Goal: Information Seeking & Learning: Learn about a topic

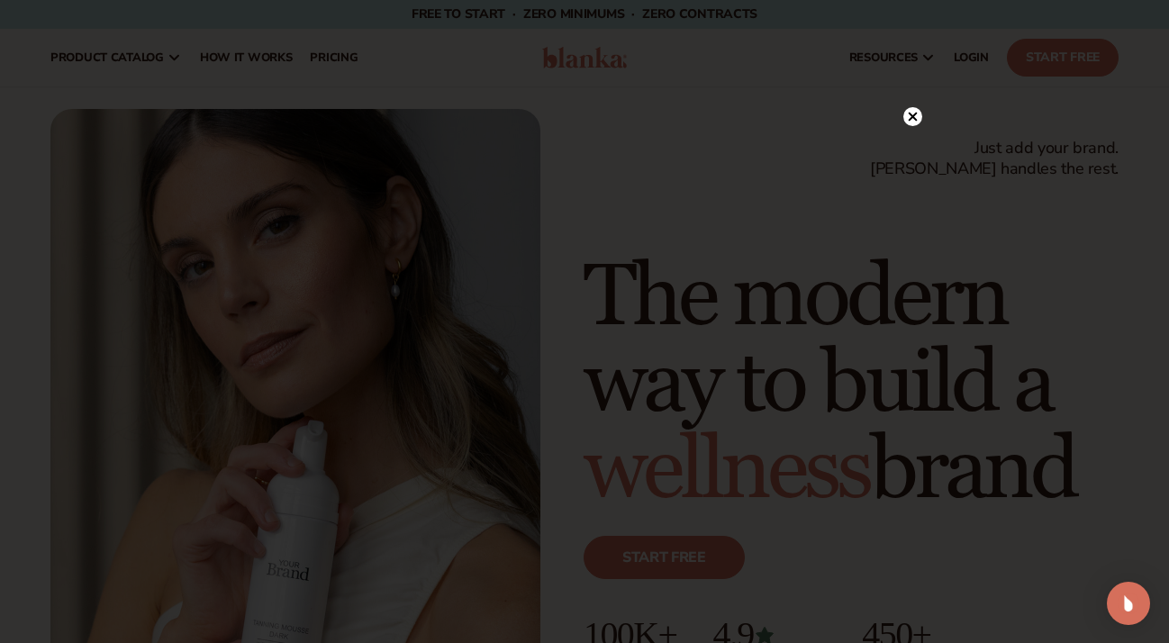
click at [910, 113] on icon at bounding box center [912, 116] width 19 height 19
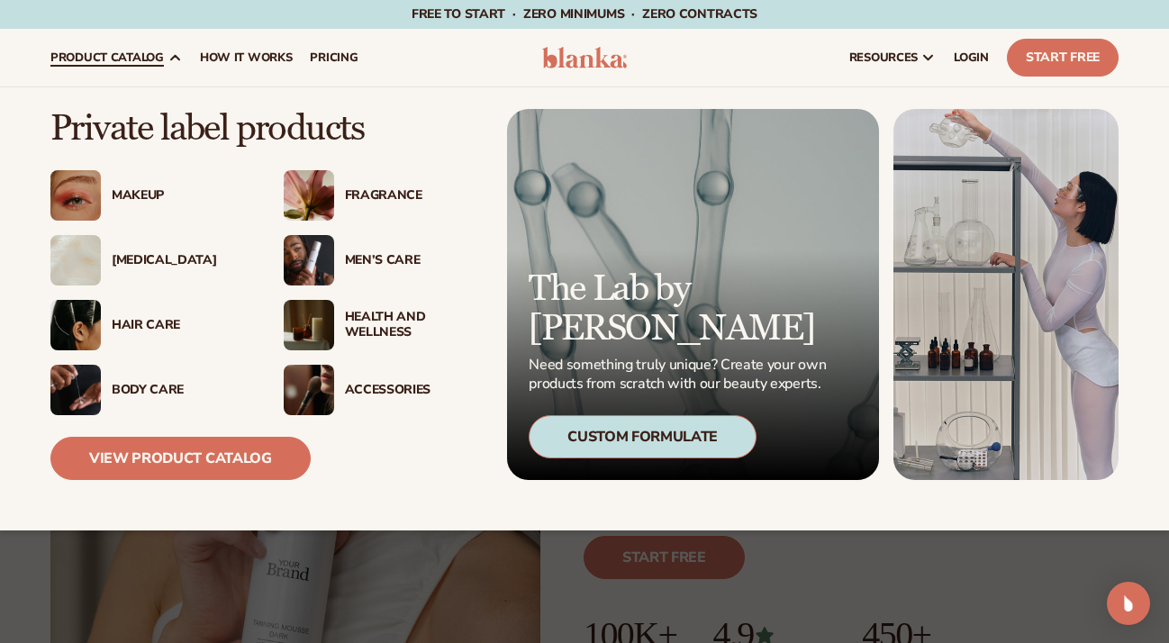
click at [131, 182] on div "Makeup" at bounding box center [148, 195] width 197 height 50
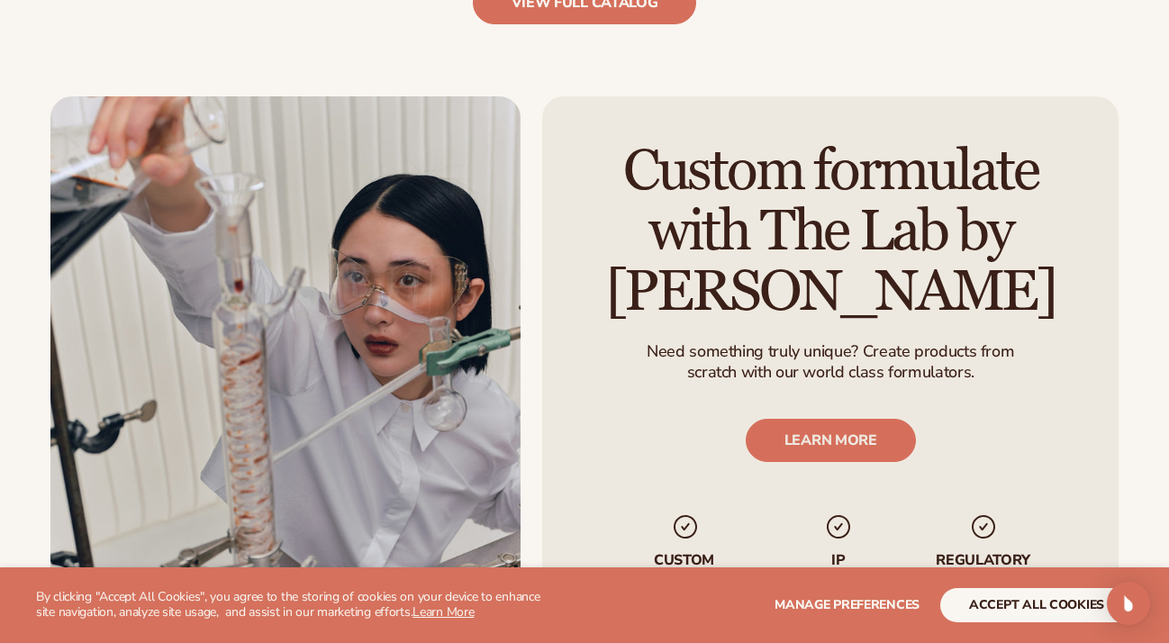
scroll to position [2032, 0]
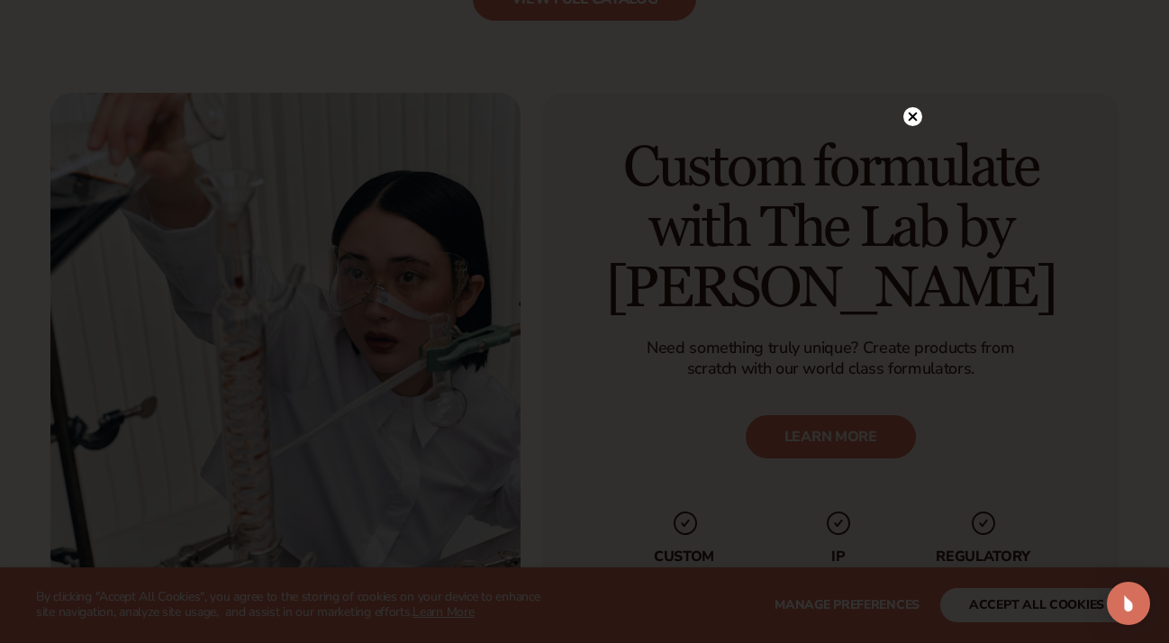
click at [913, 104] on div at bounding box center [912, 116] width 19 height 32
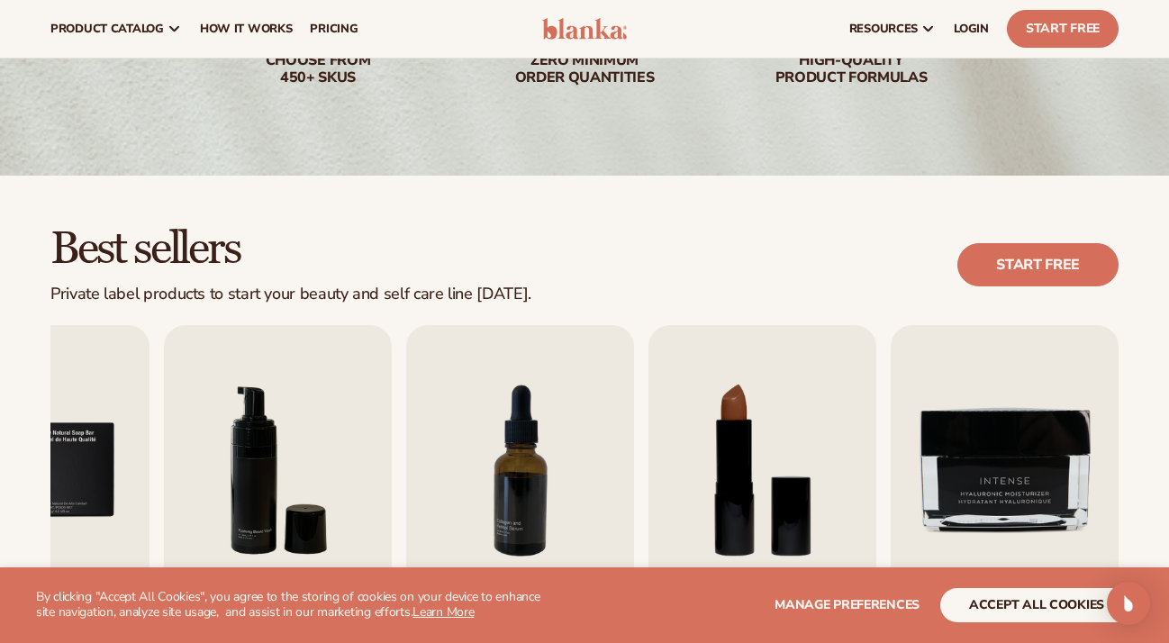
scroll to position [303, 0]
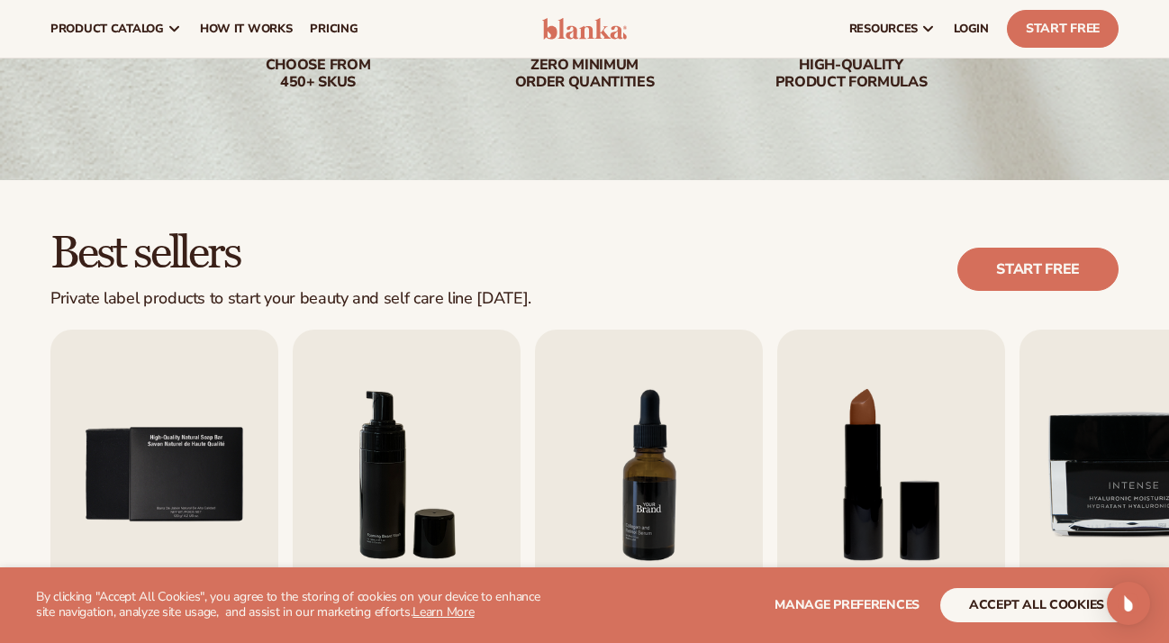
click at [617, 465] on img "7 / 9" at bounding box center [649, 474] width 228 height 291
click at [668, 493] on img "7 / 9" at bounding box center [649, 474] width 228 height 291
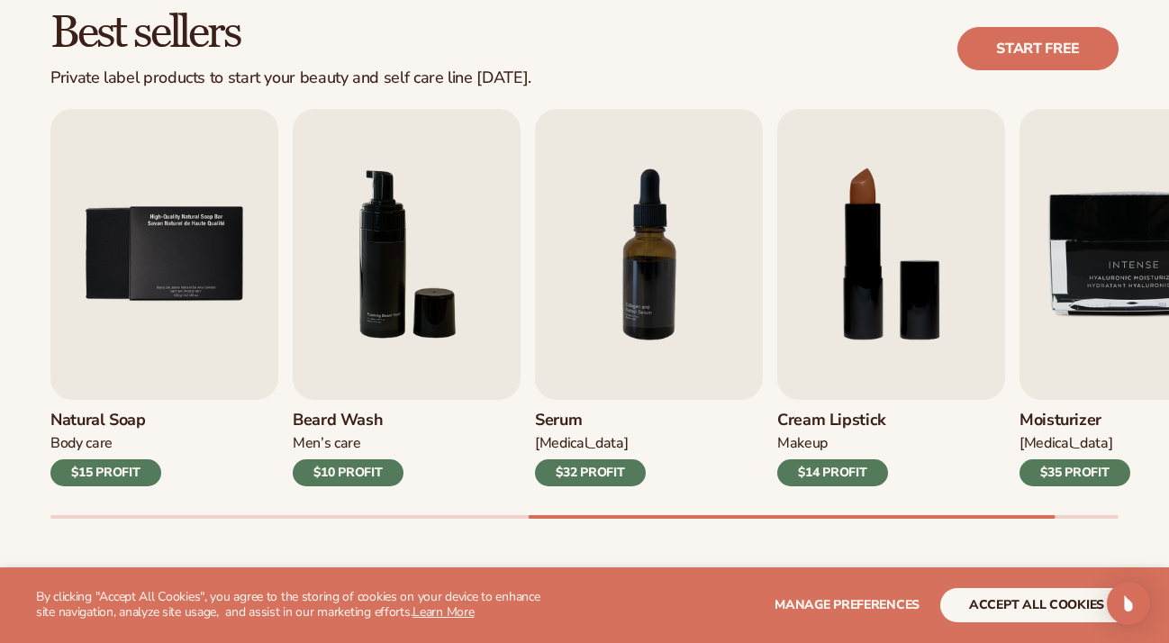
scroll to position [532, 0]
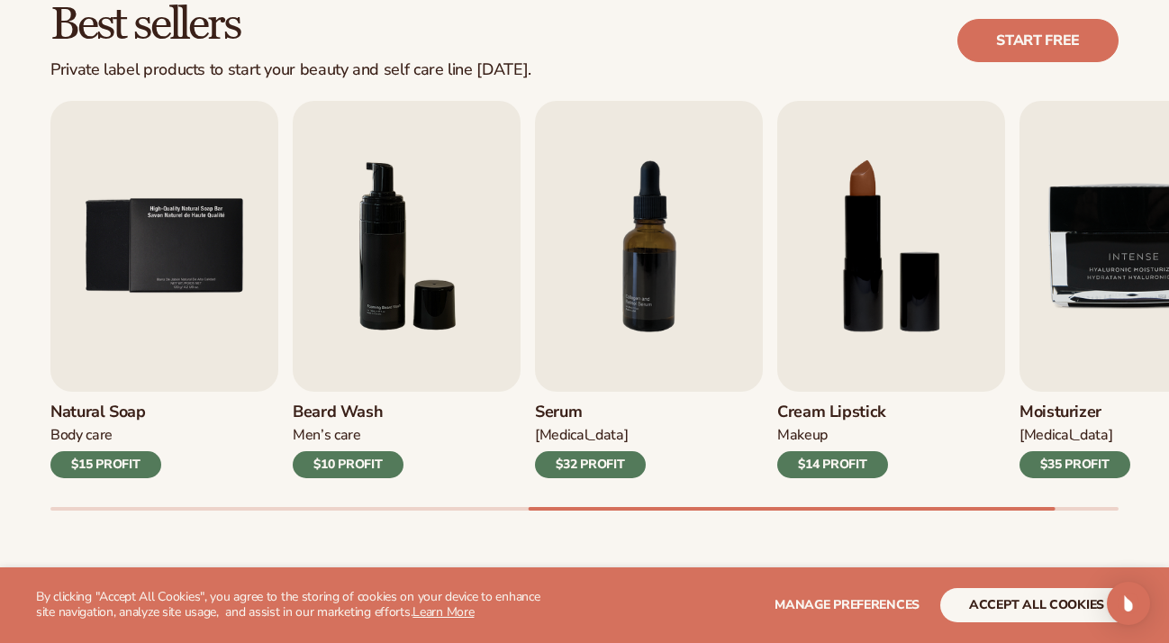
click at [604, 469] on div "$32 PROFIT" at bounding box center [590, 464] width 111 height 27
click at [104, 461] on div "$15 PROFIT" at bounding box center [105, 464] width 111 height 27
